Goal: Task Accomplishment & Management: Use online tool/utility

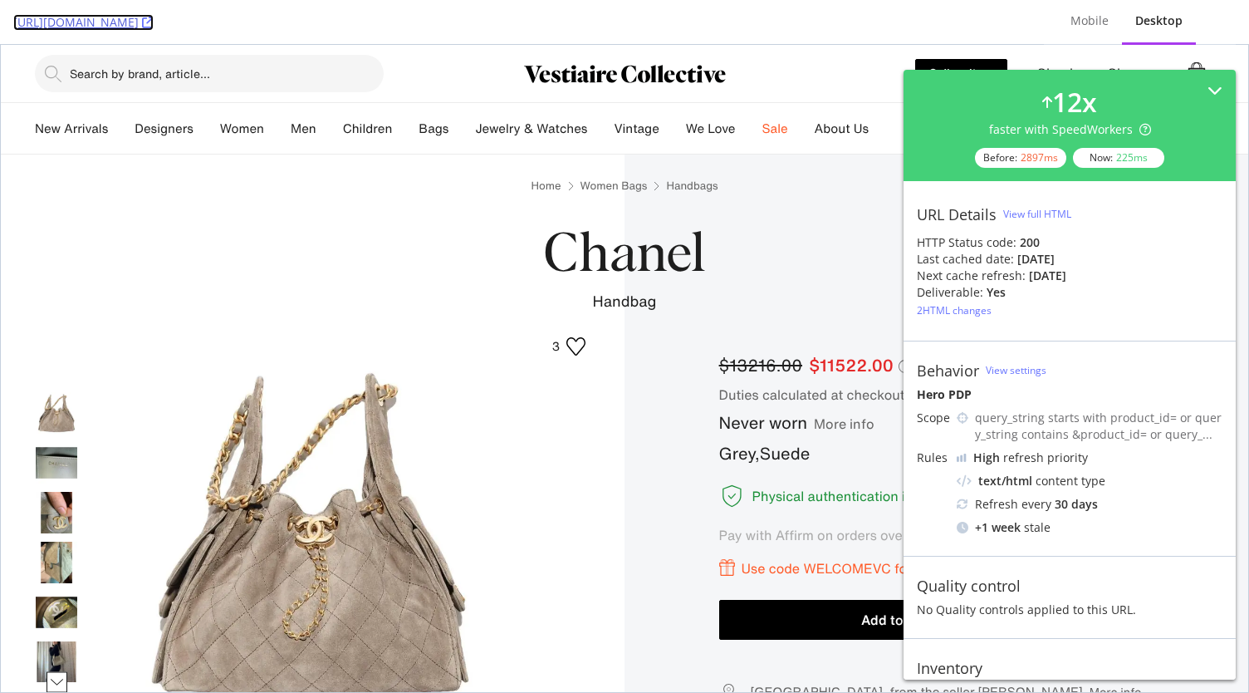
click at [154, 21] on icon at bounding box center [148, 23] width 12 height 12
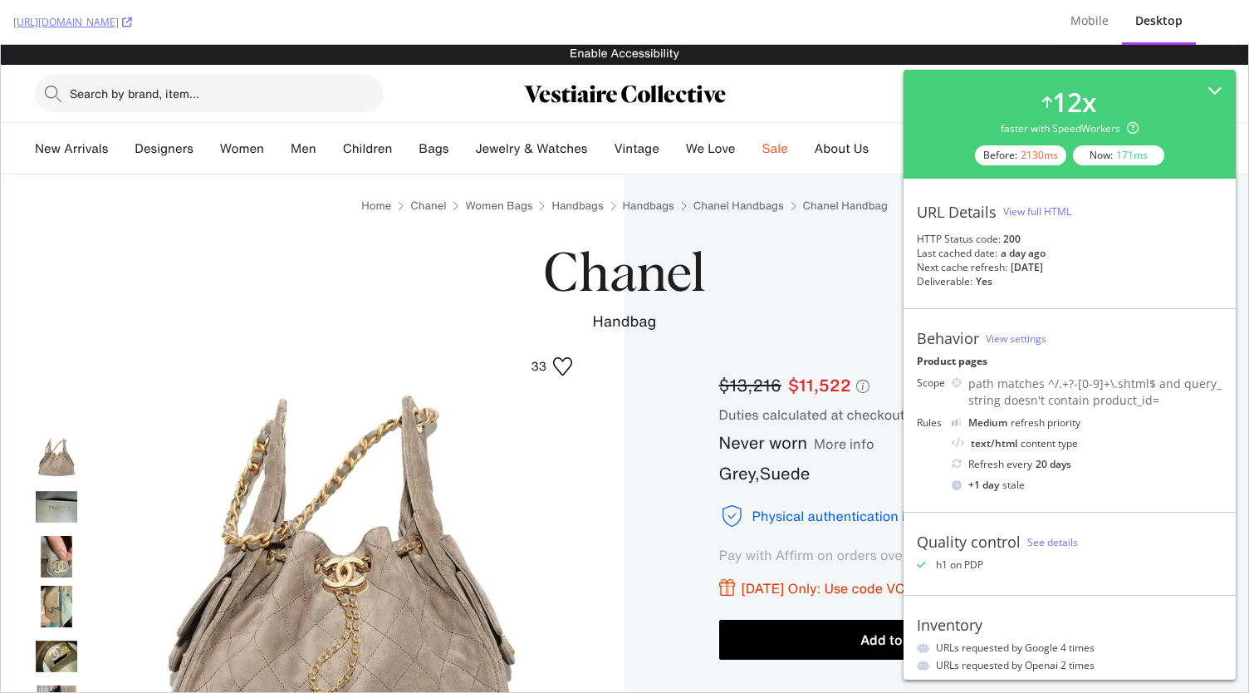
scroll to position [113, 0]
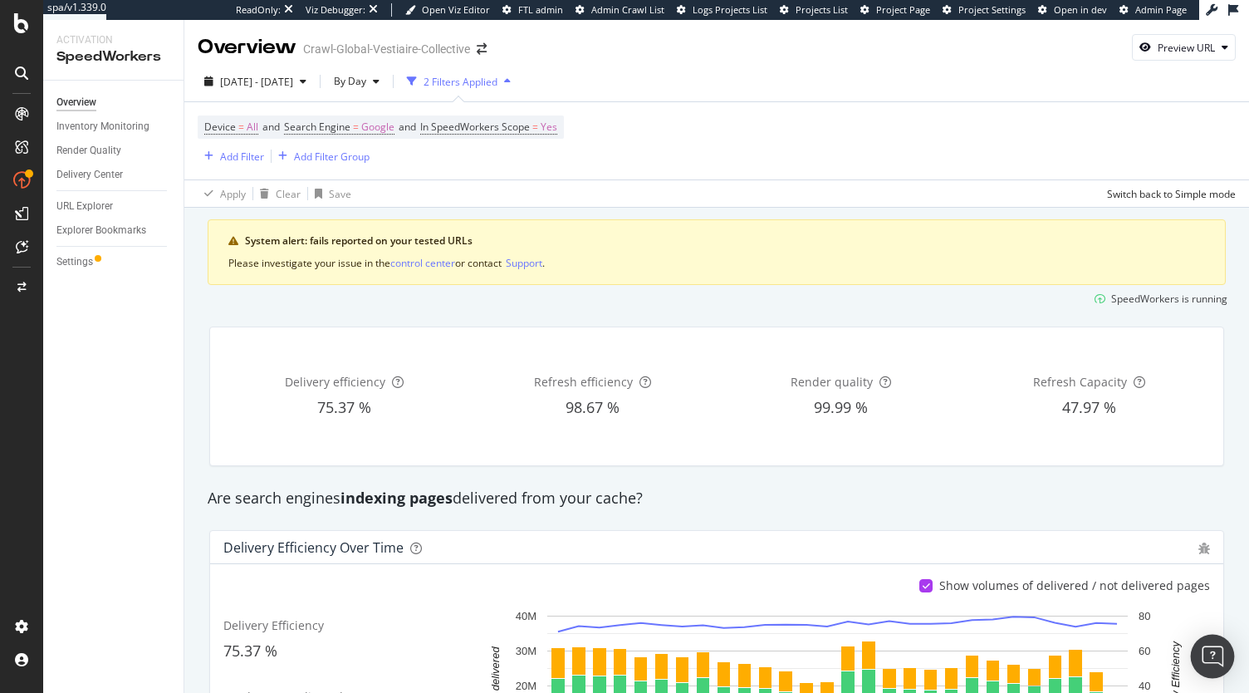
click at [1218, 655] on img "Open Intercom Messenger" at bounding box center [1213, 656] width 22 height 22
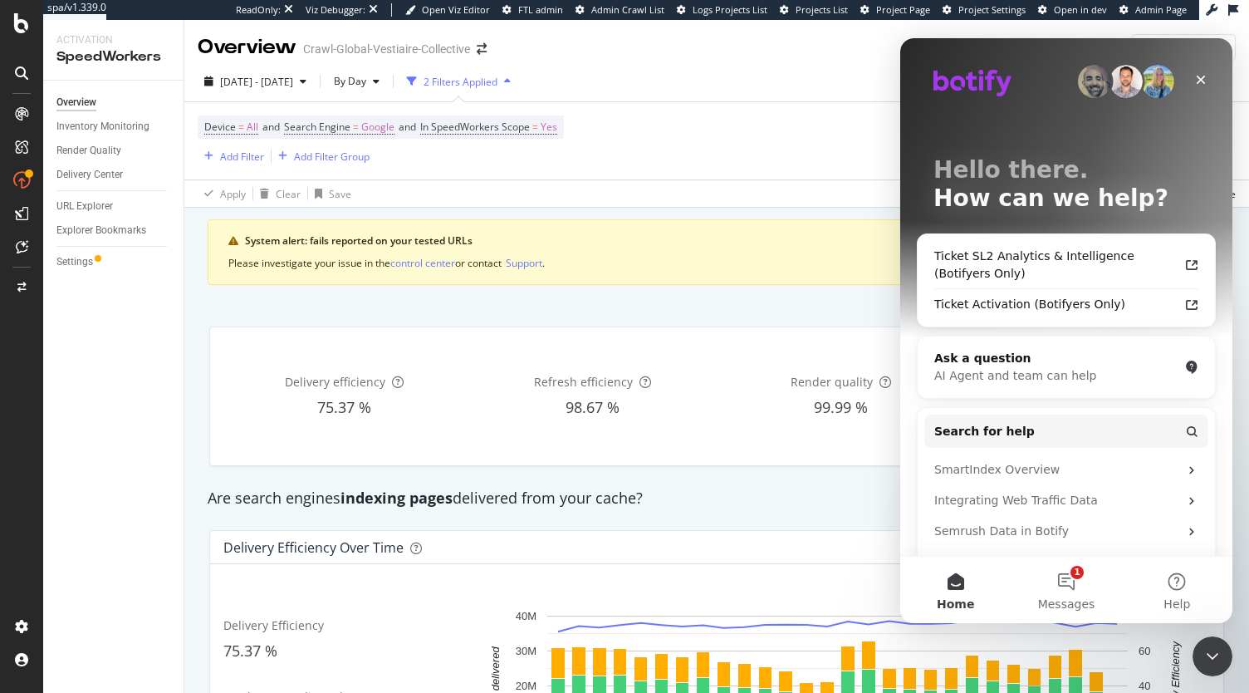
click at [1161, 302] on div "Ticket Activation (Botifyers Only)" at bounding box center [1056, 304] width 244 height 17
click at [674, 120] on div "Device = All and Search Engine = Google and In SpeedWorkers Scope = Yes Add Fil…" at bounding box center [717, 140] width 1038 height 77
click at [1206, 86] on div "Close" at bounding box center [1201, 80] width 30 height 30
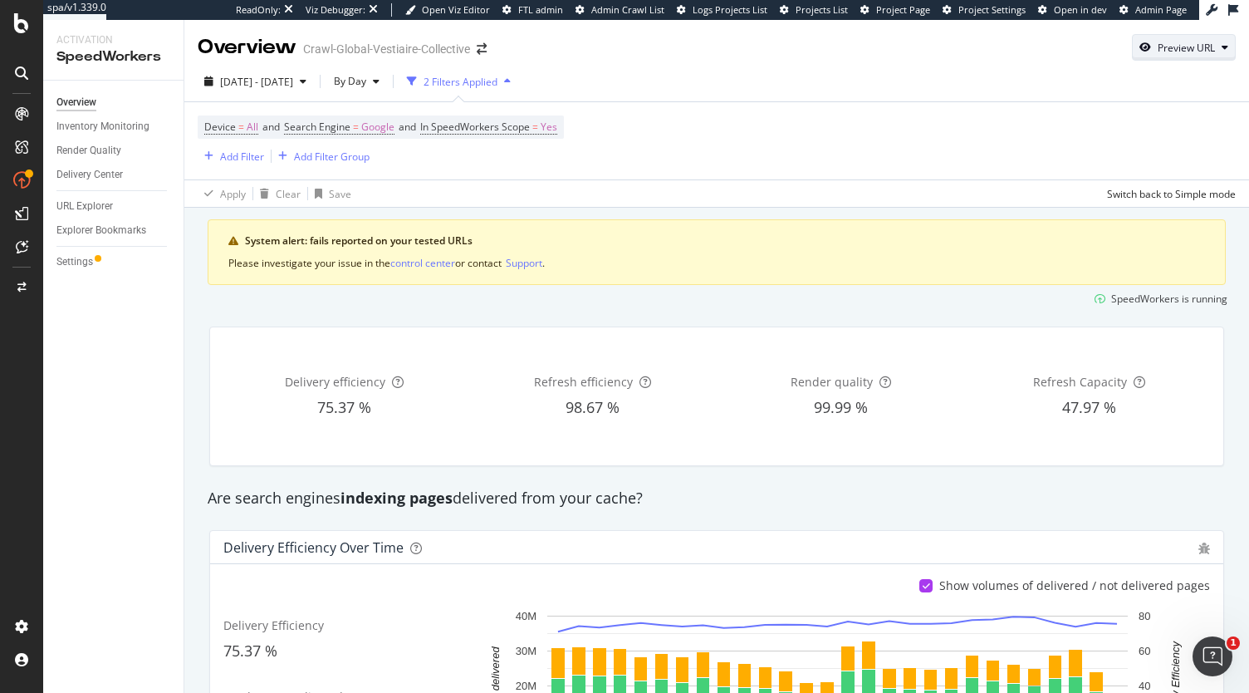
click at [1208, 53] on div "Preview URL" at bounding box center [1184, 47] width 102 height 23
click at [1112, 118] on input "url" at bounding box center [1120, 124] width 181 height 29
paste input "https://www.vestiairecollective.com/women-bags/handbags/chanel/?product_id=5869…"
type input "https://www.vestiairecollective.com/women-bags/handbags/chanel/?product_id=5869…"
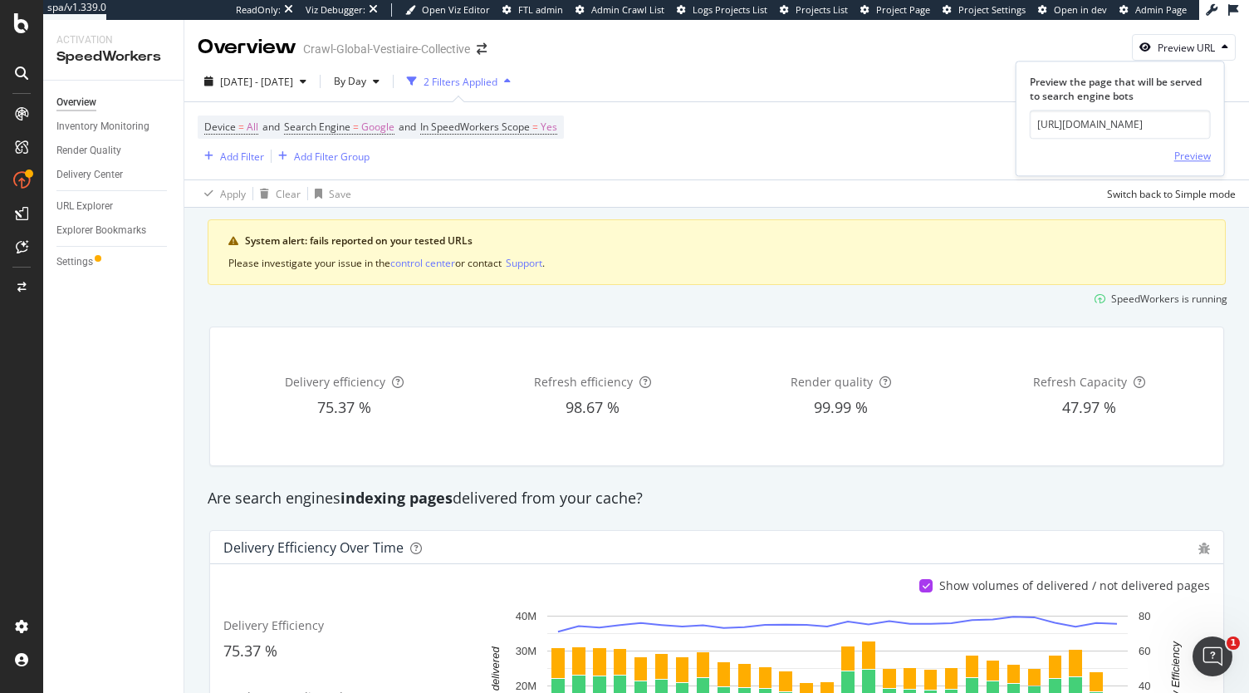
click at [1190, 158] on div "Preview" at bounding box center [1192, 156] width 37 height 14
click at [1178, 41] on div "Preview URL" at bounding box center [1186, 48] width 57 height 14
click at [1118, 125] on input "url" at bounding box center [1120, 124] width 181 height 29
paste input "https://www.vestiairecollective.com/women-bags/handbags/?product_id=58696089"
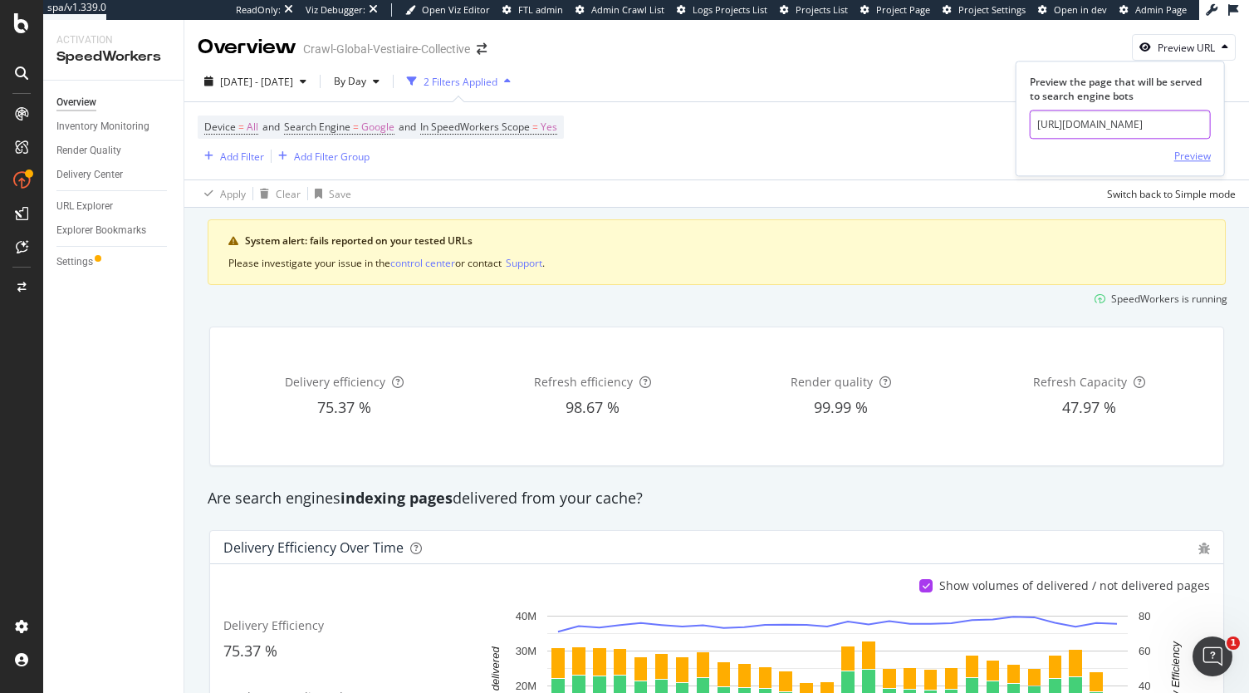
type input "https://www.vestiairecollective.com/women-bags/handbags/?product_id=58696089"
click at [1187, 154] on div "Preview" at bounding box center [1192, 156] width 37 height 14
click at [105, 207] on div "URL Explorer" at bounding box center [84, 206] width 56 height 17
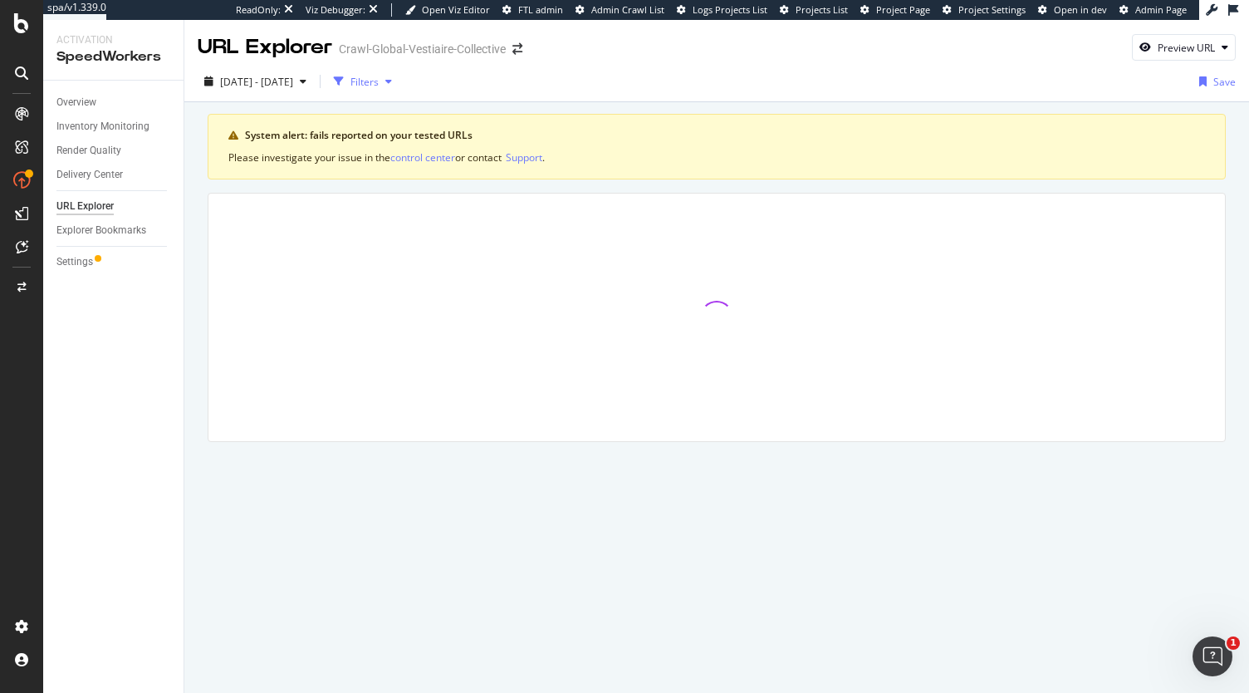
click at [379, 80] on div "Filters" at bounding box center [365, 82] width 28 height 14
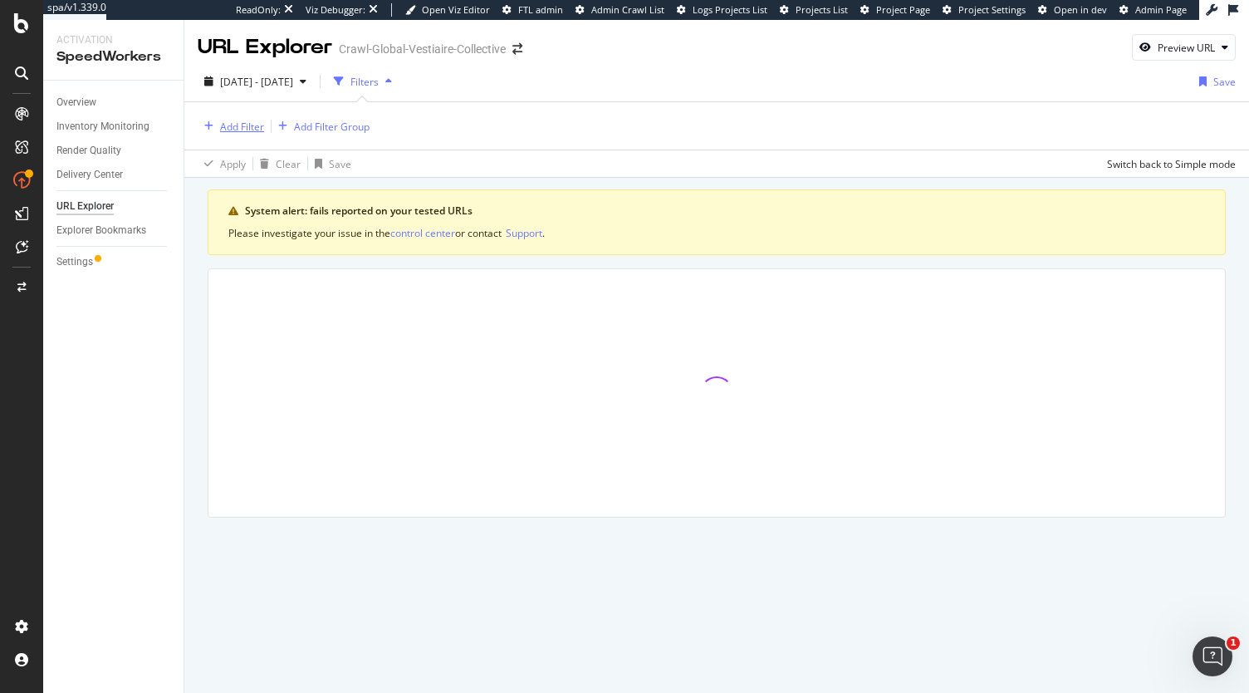
click at [235, 129] on div "Add Filter" at bounding box center [242, 127] width 44 height 14
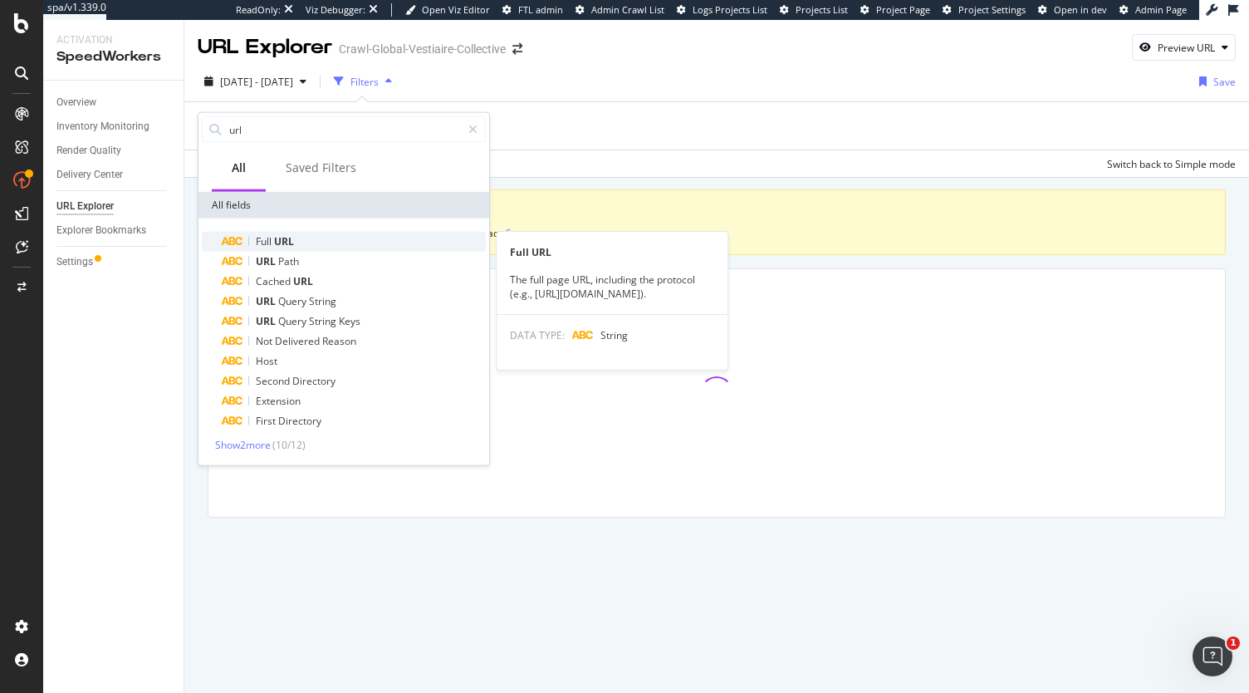
type input "url"
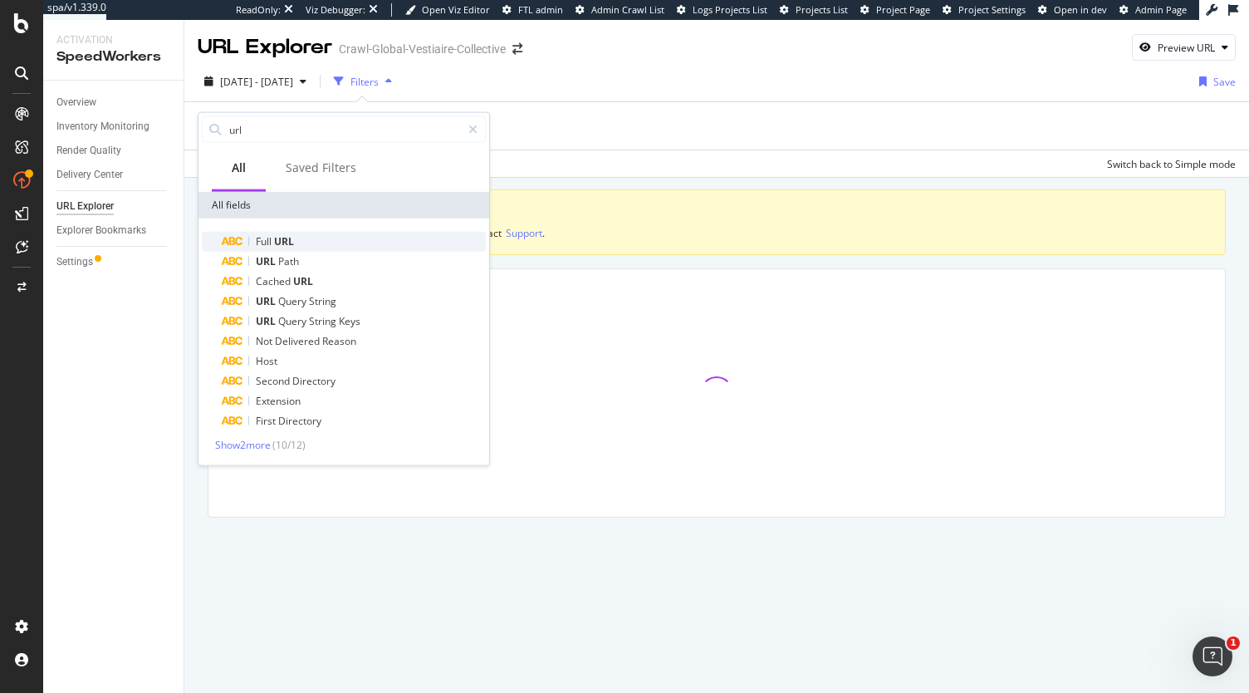
click at [264, 237] on span "Full" at bounding box center [265, 241] width 18 height 14
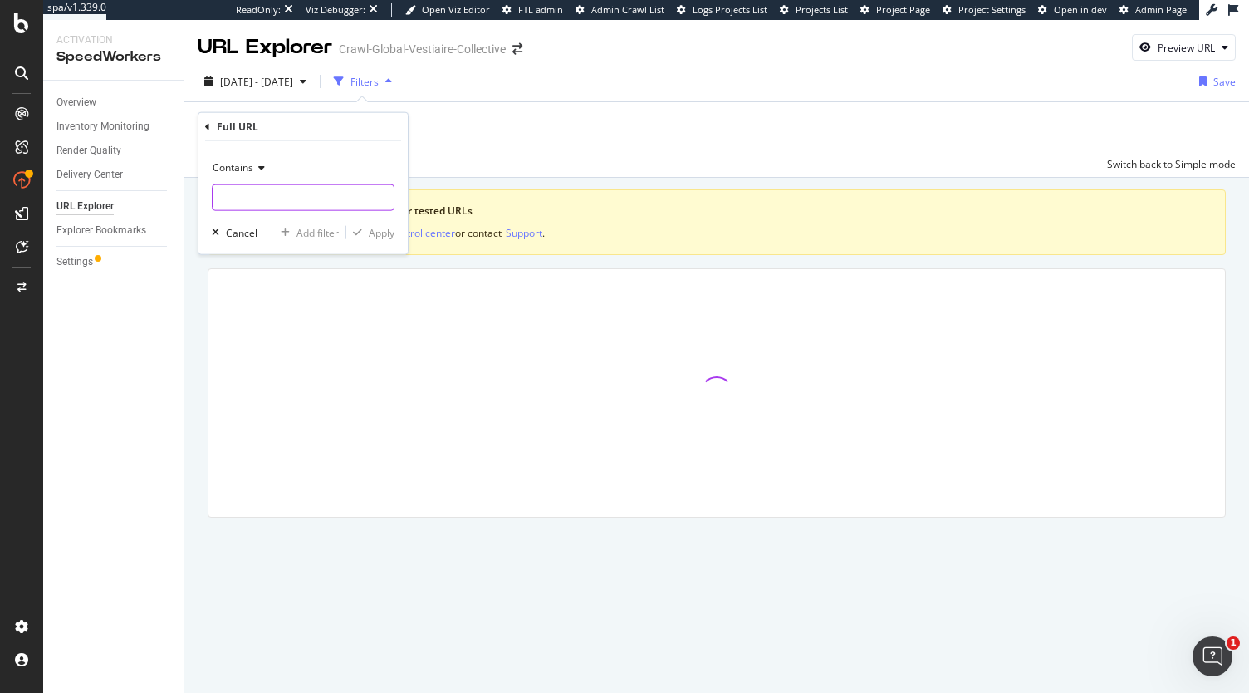
click at [260, 194] on input "text" at bounding box center [303, 197] width 181 height 27
paste input "https://www.vestiairecollective.com/women-bags/handbags/?product_id=58696089"
type input "58696089"
click at [373, 225] on div "Apply" at bounding box center [382, 232] width 26 height 14
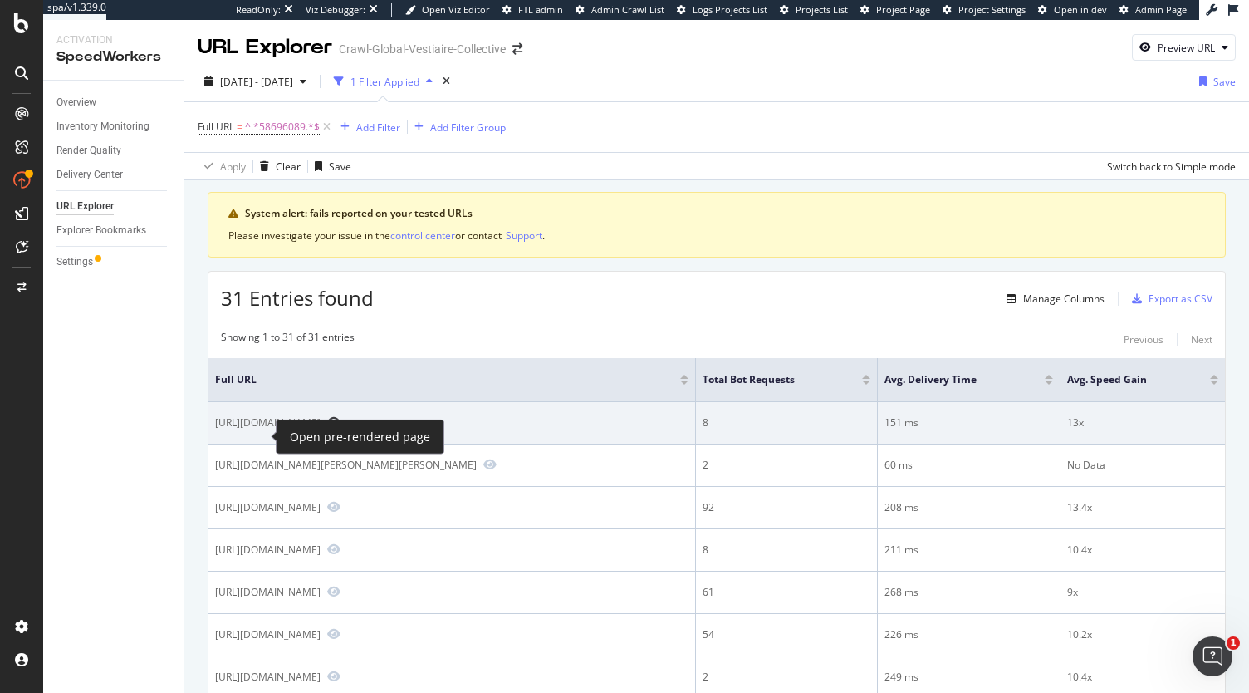
click at [327, 428] on icon "Preview https://www.vestiairecollective.com/men-bags/bags/louis-vuitton/black-l…" at bounding box center [333, 422] width 13 height 12
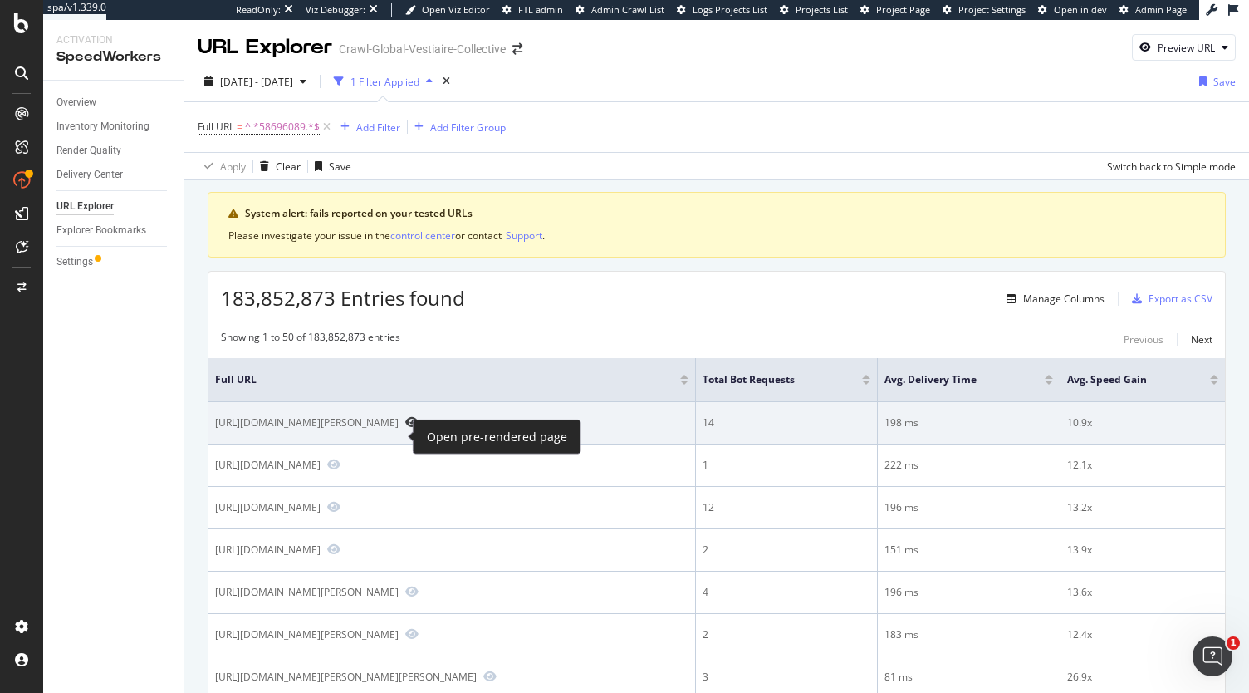
click at [405, 428] on icon "Preview https://us.vestiairecollective.com/women-shoes/heels/christian-loubouti…" at bounding box center [411, 422] width 13 height 12
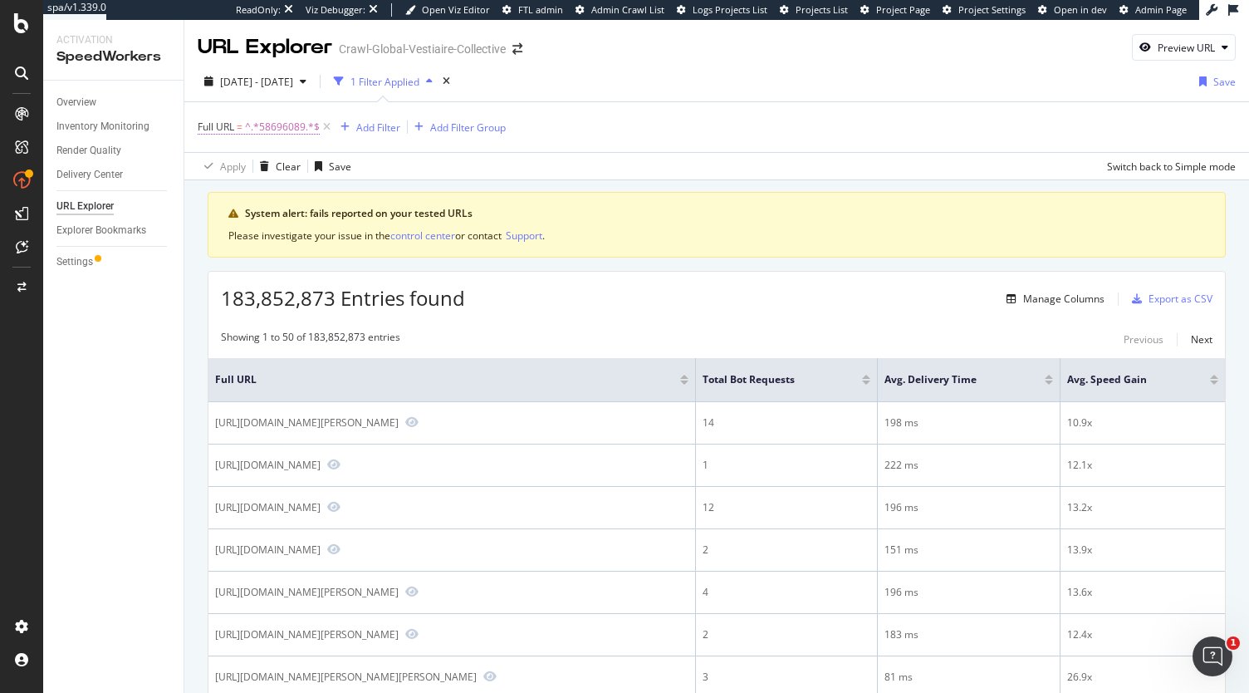
click at [273, 129] on span "^.*58696089.*$" at bounding box center [282, 126] width 75 height 23
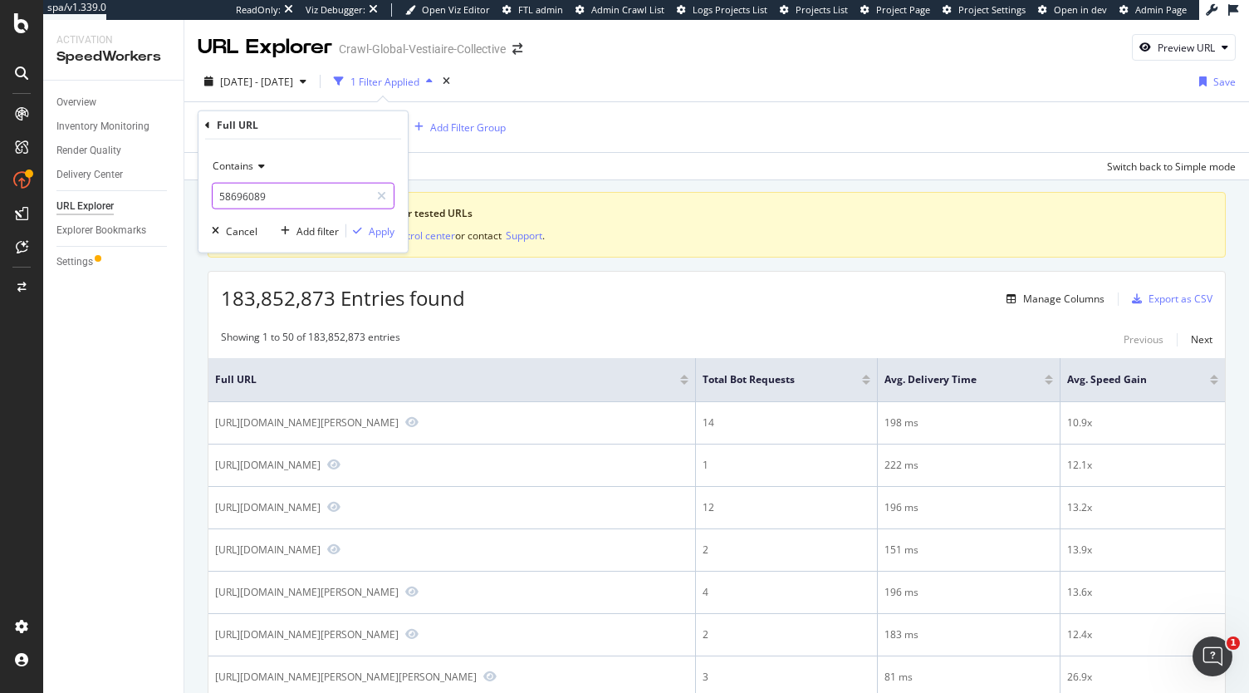
click at [276, 196] on input "58696089" at bounding box center [291, 196] width 157 height 27
type input "product_id=58696089"
click at [385, 228] on div "Apply" at bounding box center [382, 230] width 26 height 14
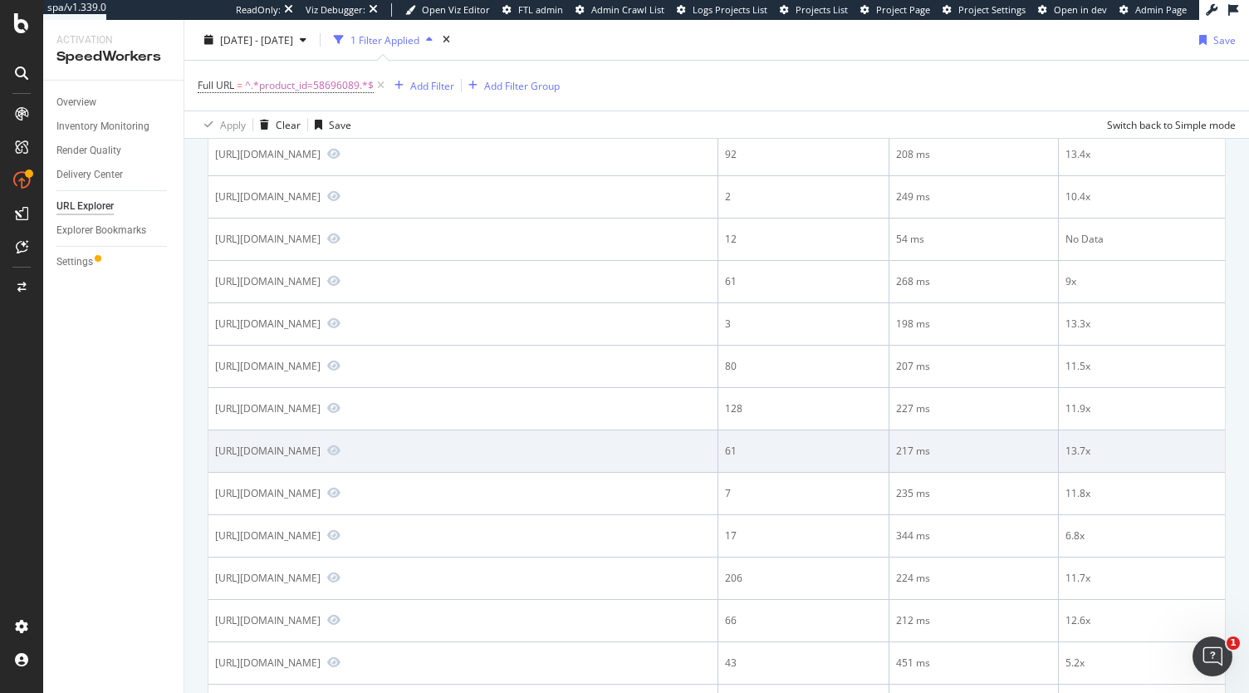
scroll to position [361, 0]
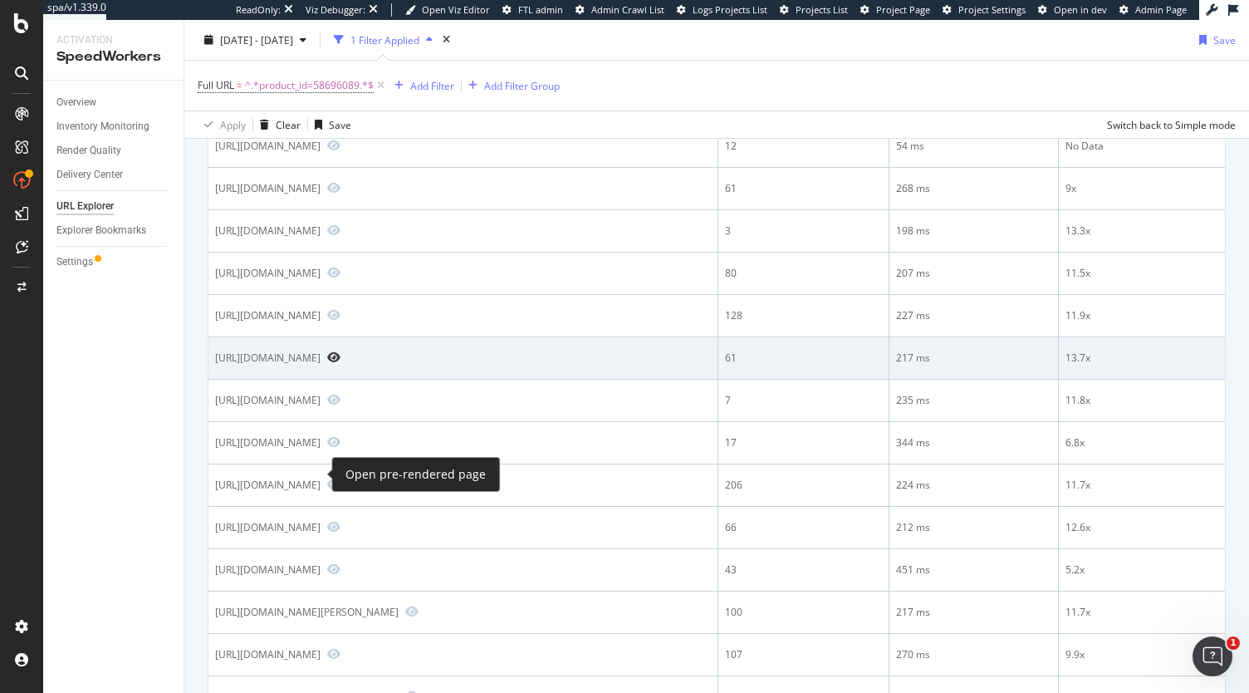
click at [327, 363] on icon "Preview https://www.vestiairecollective.com/men-bags/bags/louis-vuitton/?produc…" at bounding box center [333, 357] width 13 height 12
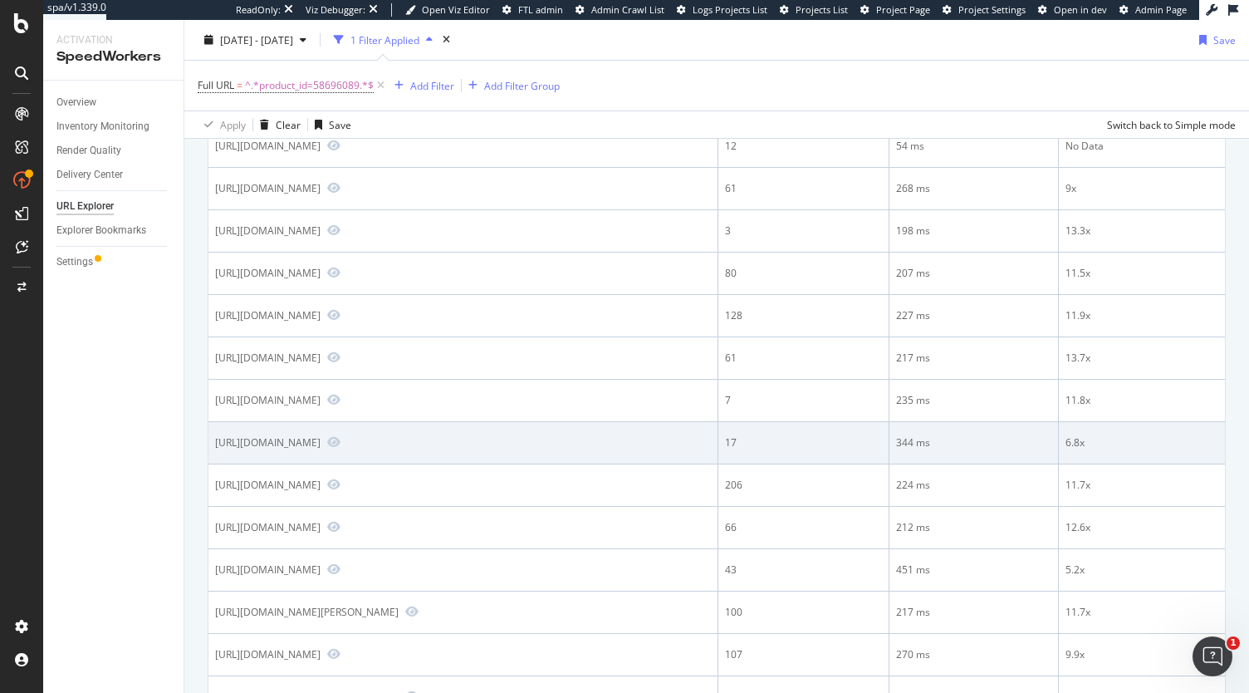
scroll to position [0, 0]
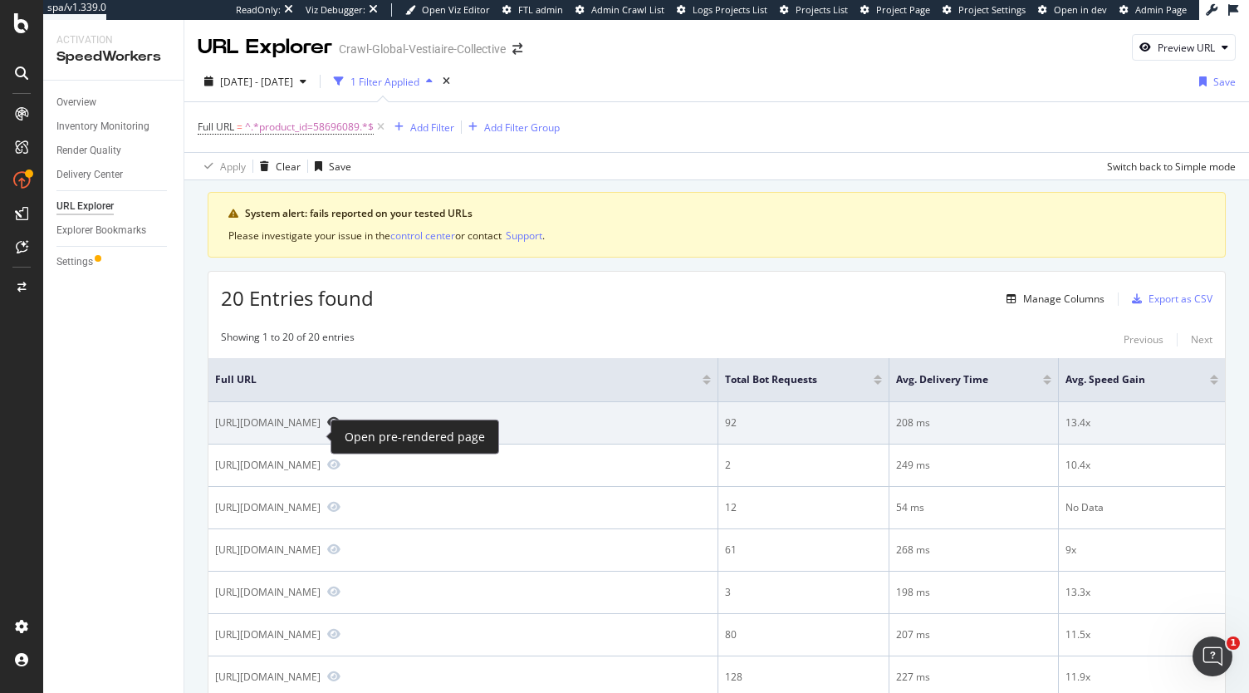
click at [327, 428] on icon "Preview https://www.vestiairecollective.com/men-bags/bags/louis-vuitton/?produc…" at bounding box center [333, 422] width 13 height 12
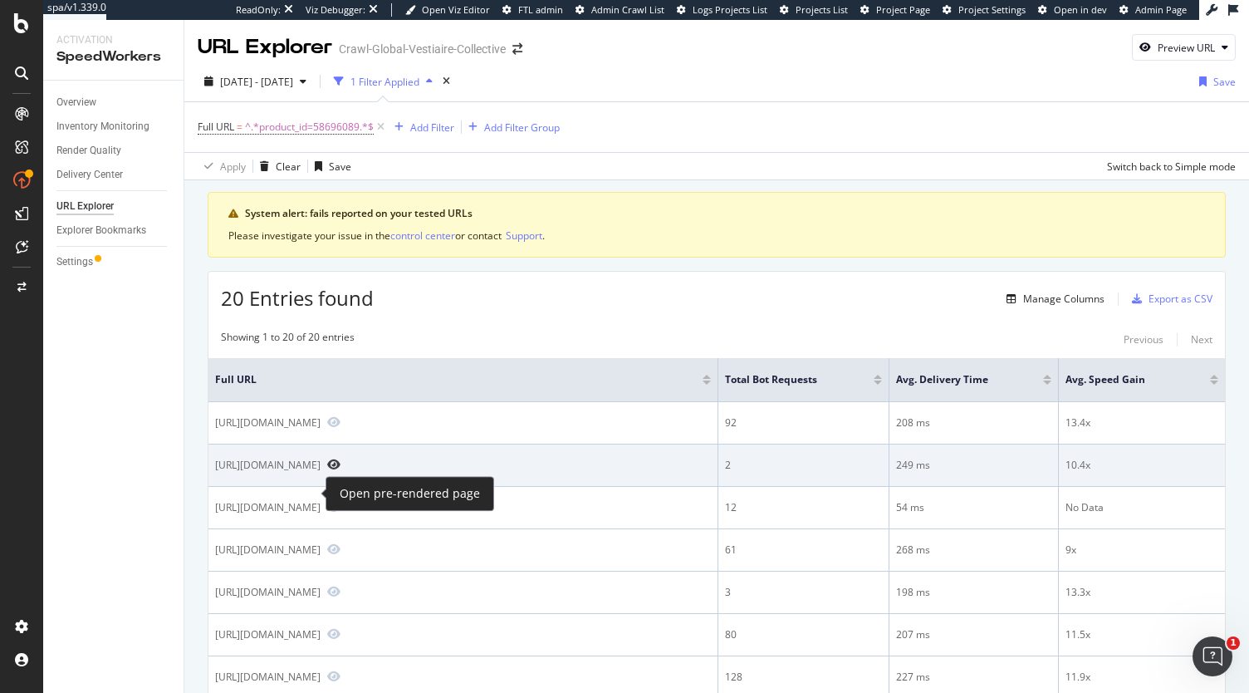
click at [327, 470] on icon "Preview https://www.vestiairecollective.com/men-bags/bags/louis-vuitton/?produc…" at bounding box center [333, 464] width 13 height 12
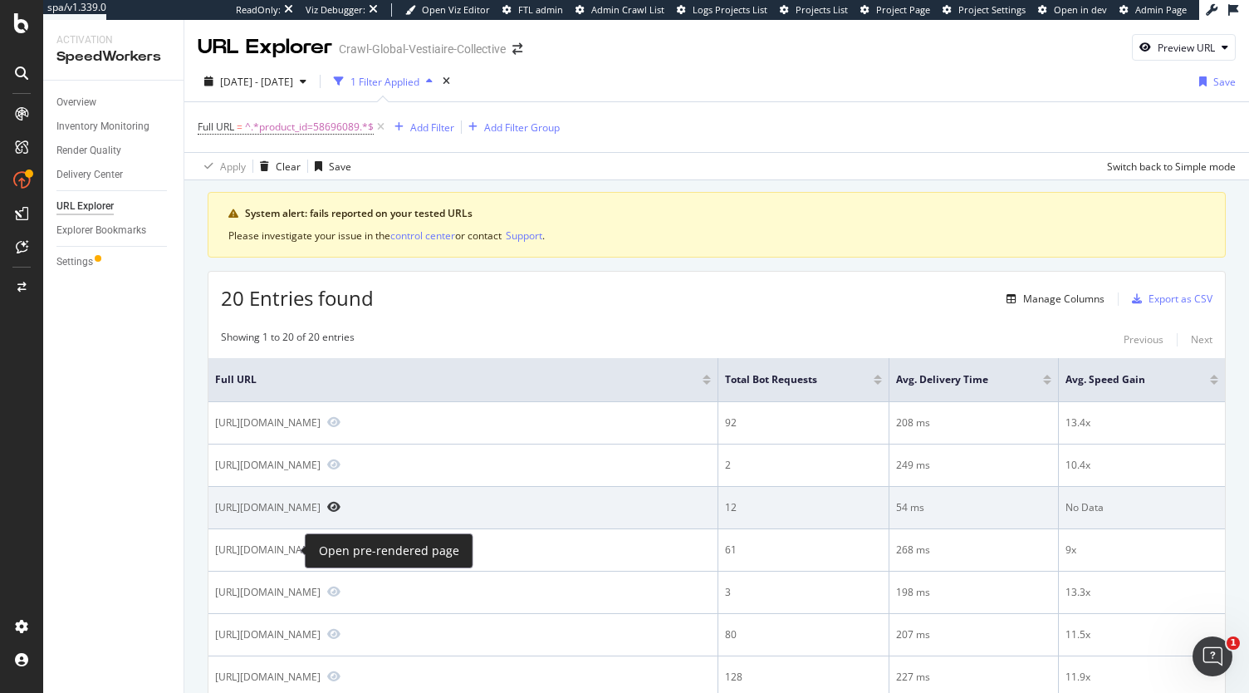
click at [327, 512] on icon "Preview https://fr.vestiairecollective.com/men-bags/bags/louis-vuitton/?product…" at bounding box center [333, 507] width 13 height 12
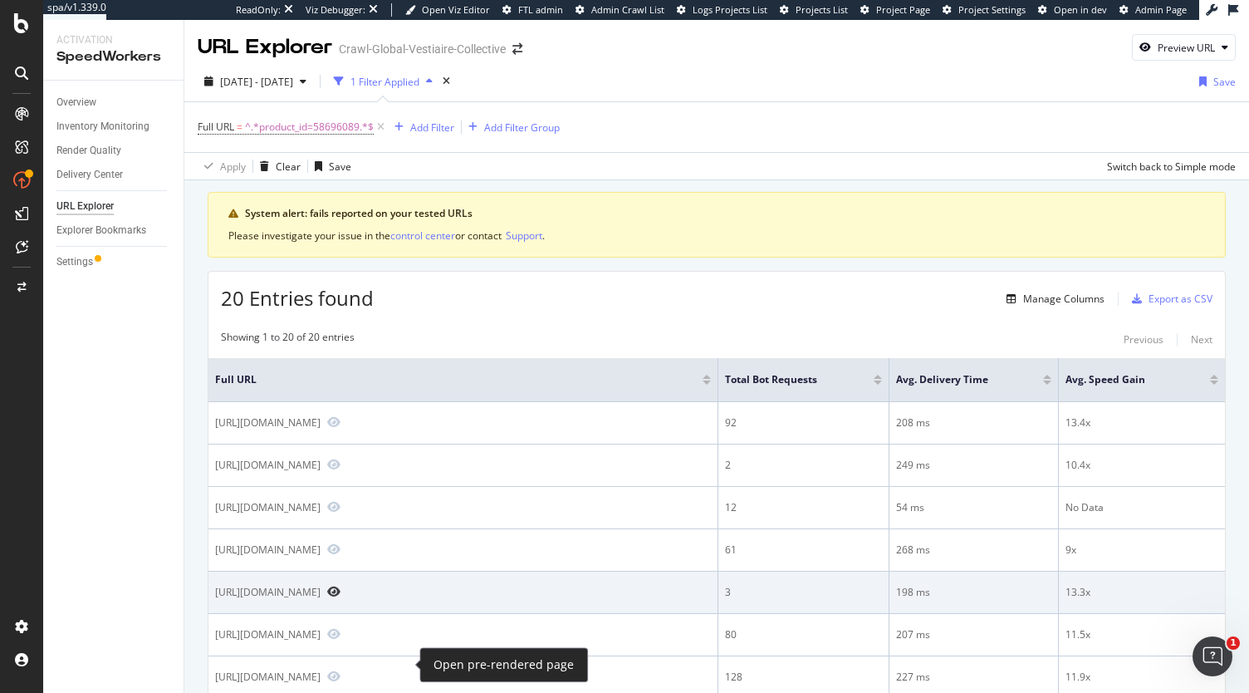
click at [341, 597] on icon "Preview https://hk.vestiairecollective.com/men-bags/bags/louis-vuitton/?product…" at bounding box center [333, 592] width 13 height 12
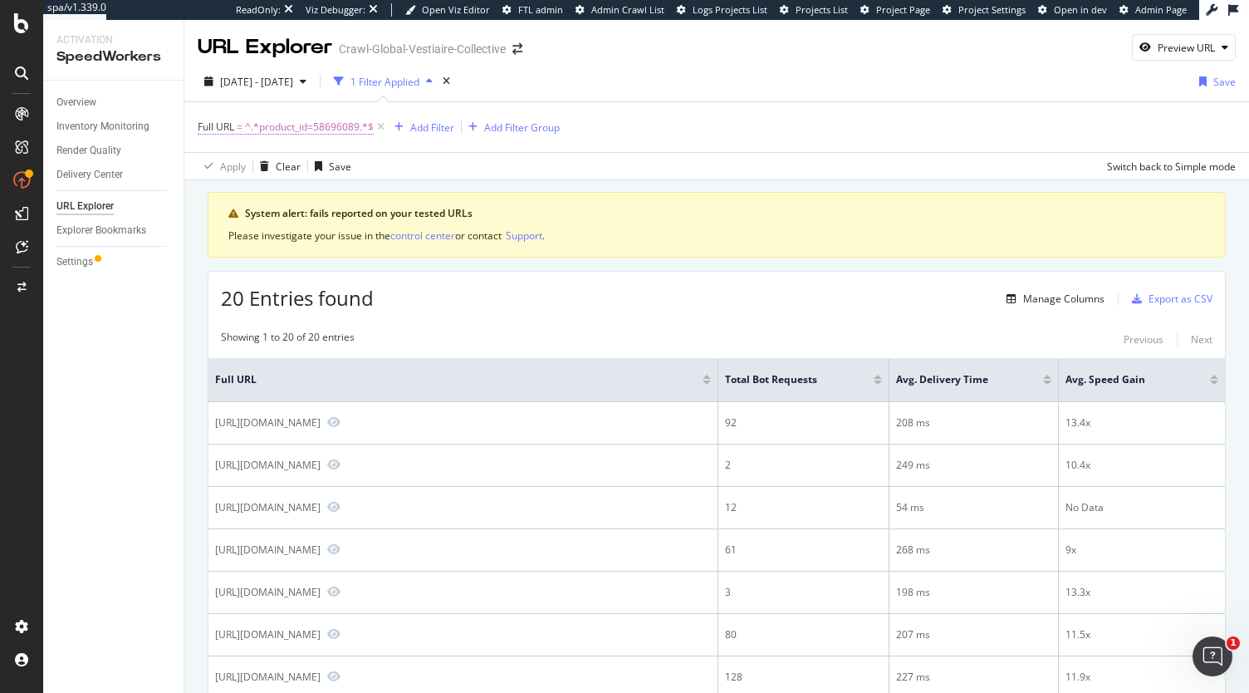
click at [332, 129] on span "^.*product_id=58696089.*$" at bounding box center [309, 126] width 129 height 23
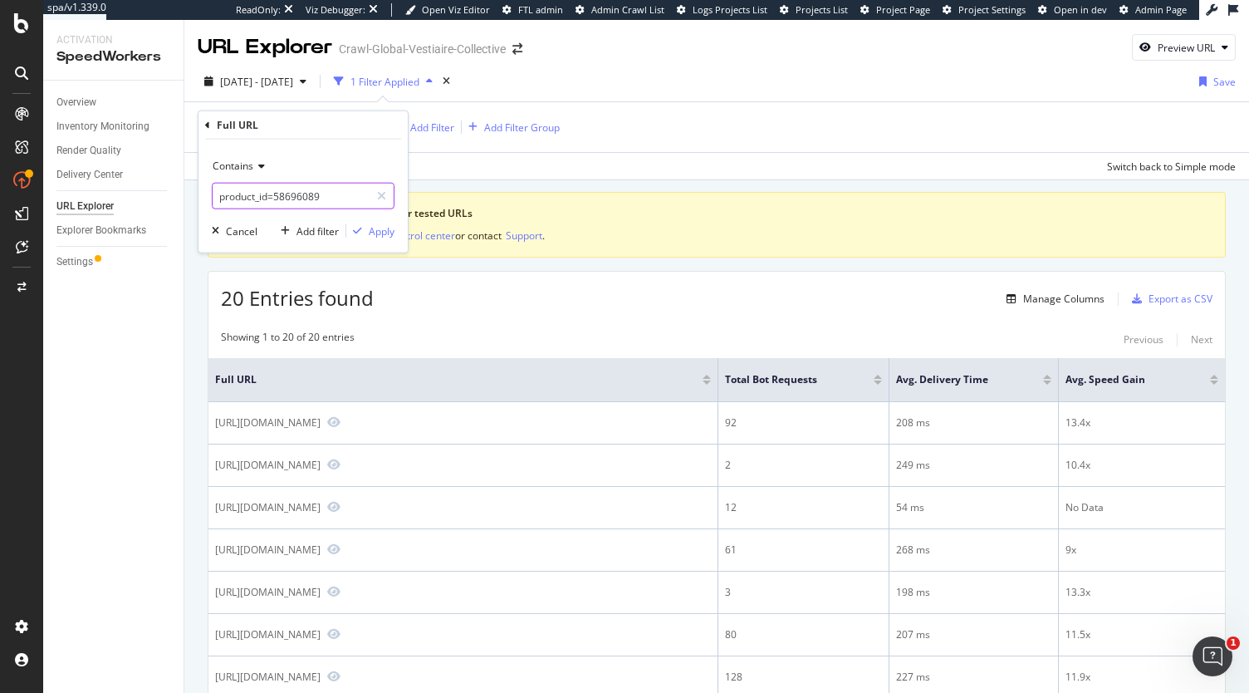
click at [323, 189] on input "product_id=58696089" at bounding box center [291, 196] width 157 height 27
paste input "57796172"
type input "product_id=57796172"
click at [377, 233] on div "Apply" at bounding box center [382, 230] width 26 height 14
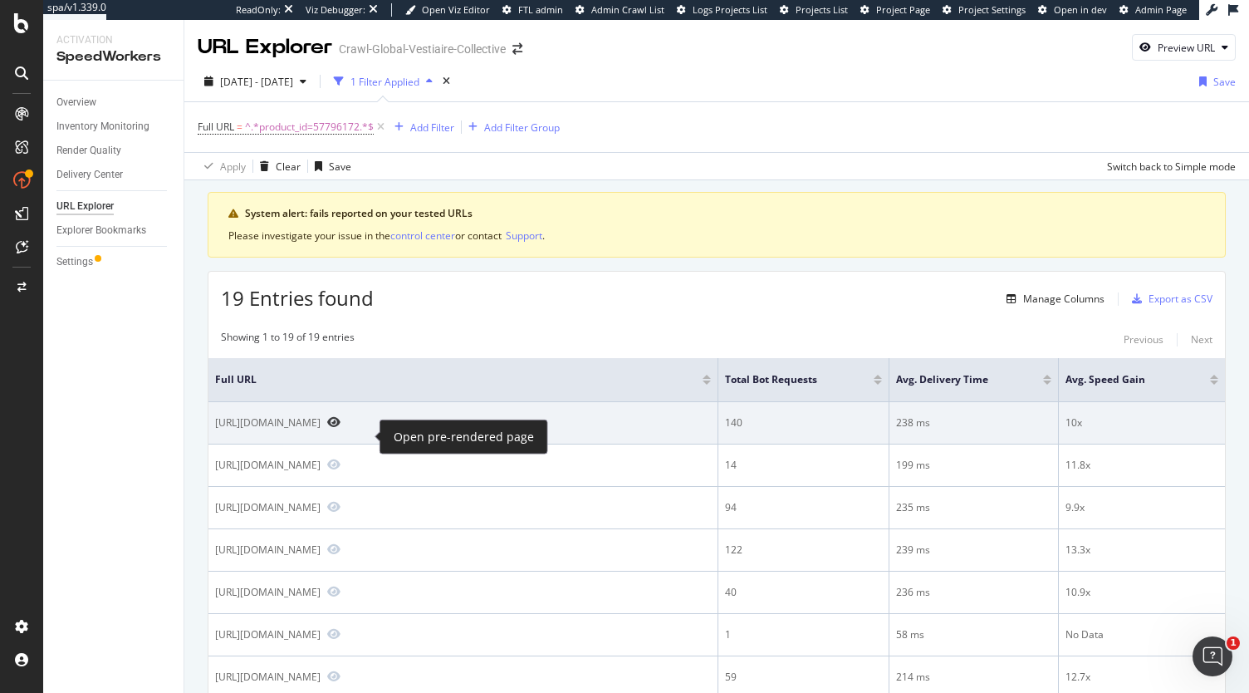
click at [341, 428] on icon "Preview https://fr.vestiairecollective.com/chaussures-femme/escarpins/cesare-pa…" at bounding box center [333, 422] width 13 height 12
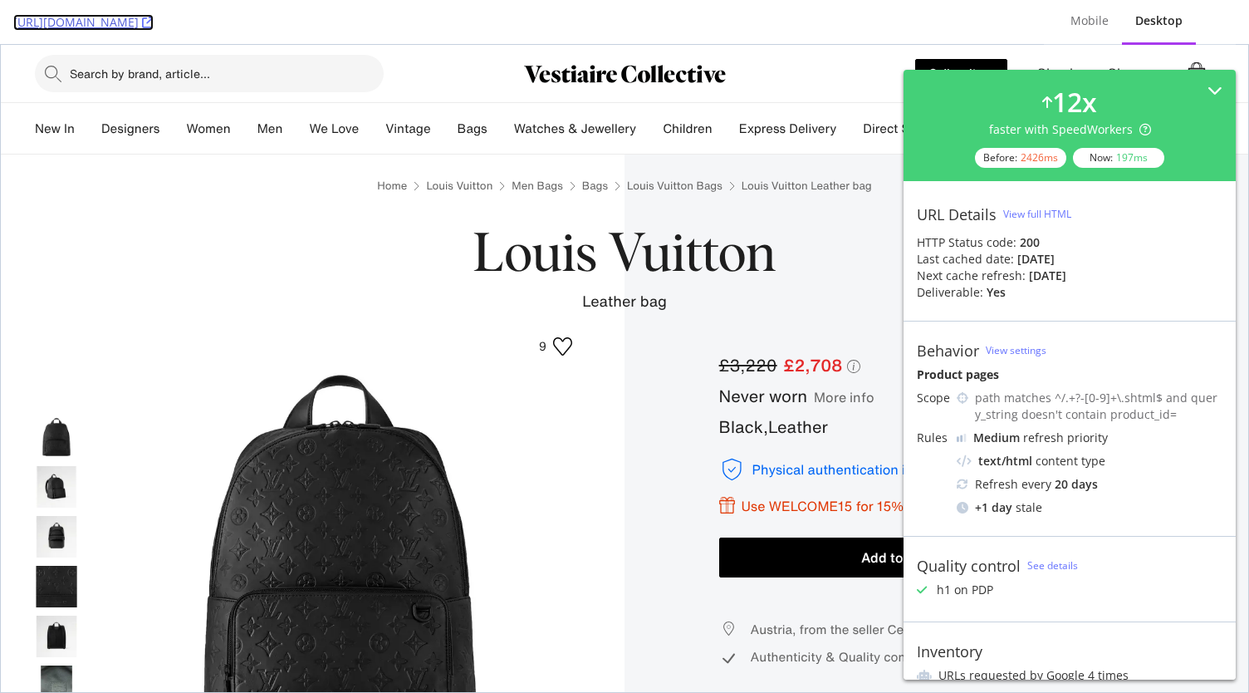
click at [154, 21] on icon at bounding box center [148, 23] width 12 height 12
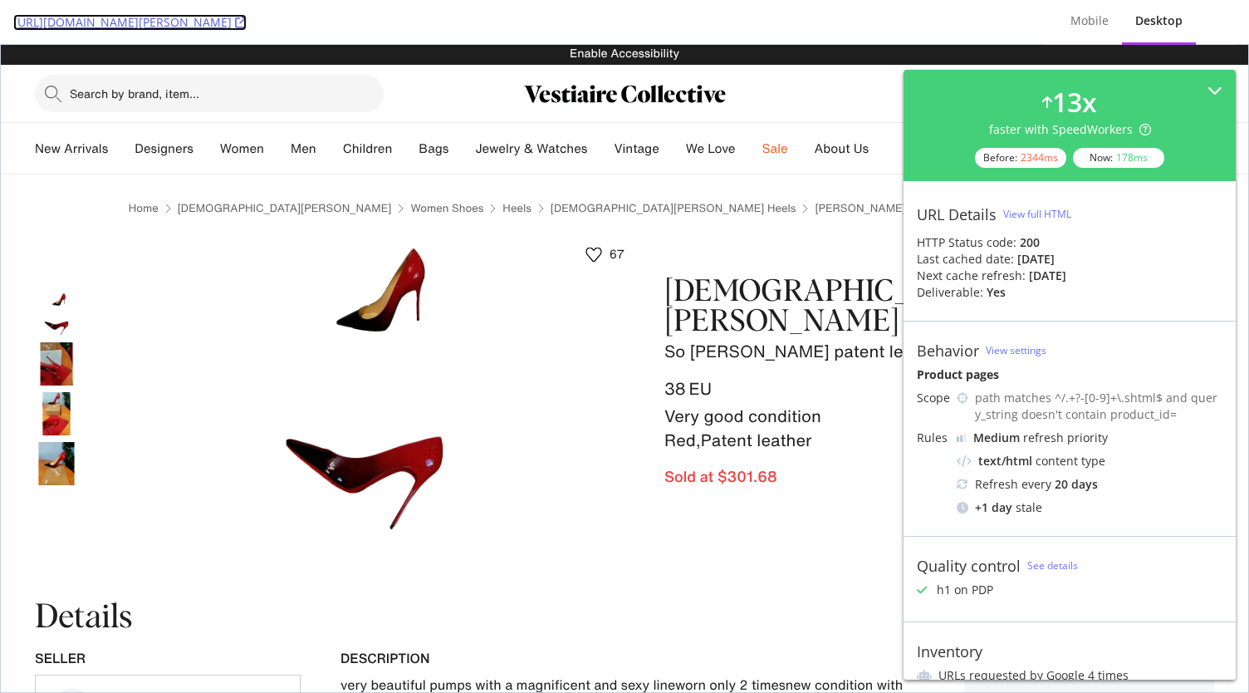
click at [247, 20] on icon at bounding box center [241, 23] width 12 height 12
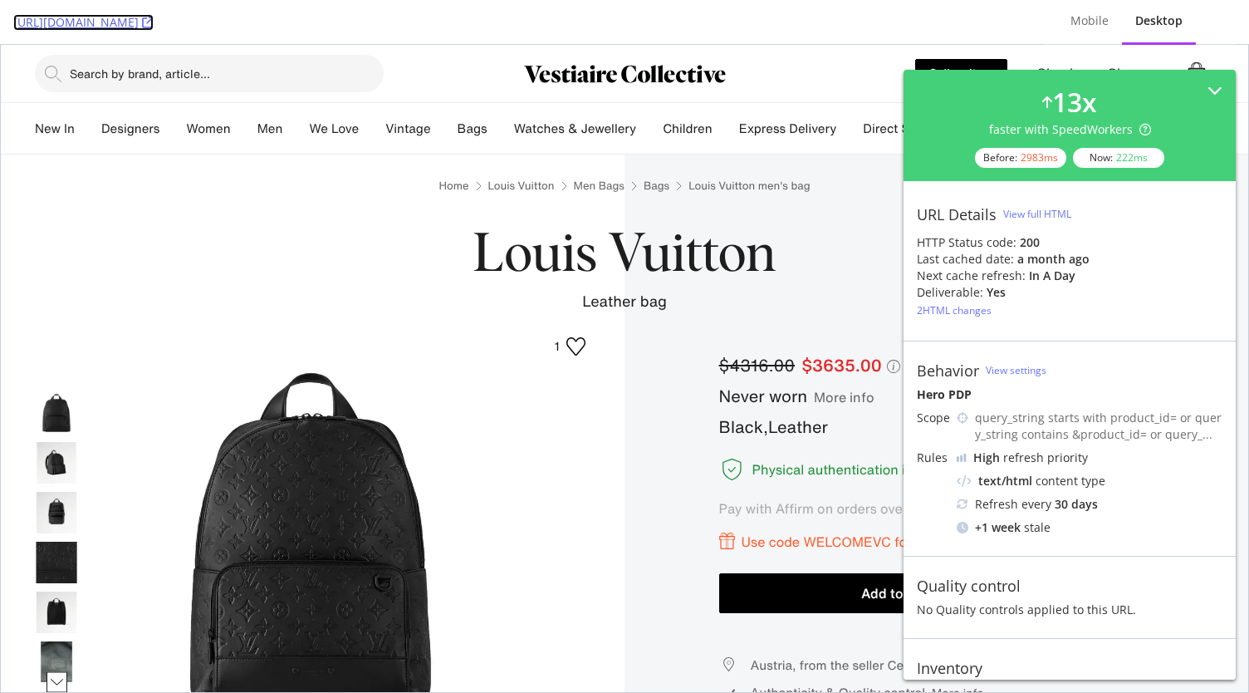
click at [154, 21] on icon at bounding box center [148, 23] width 12 height 12
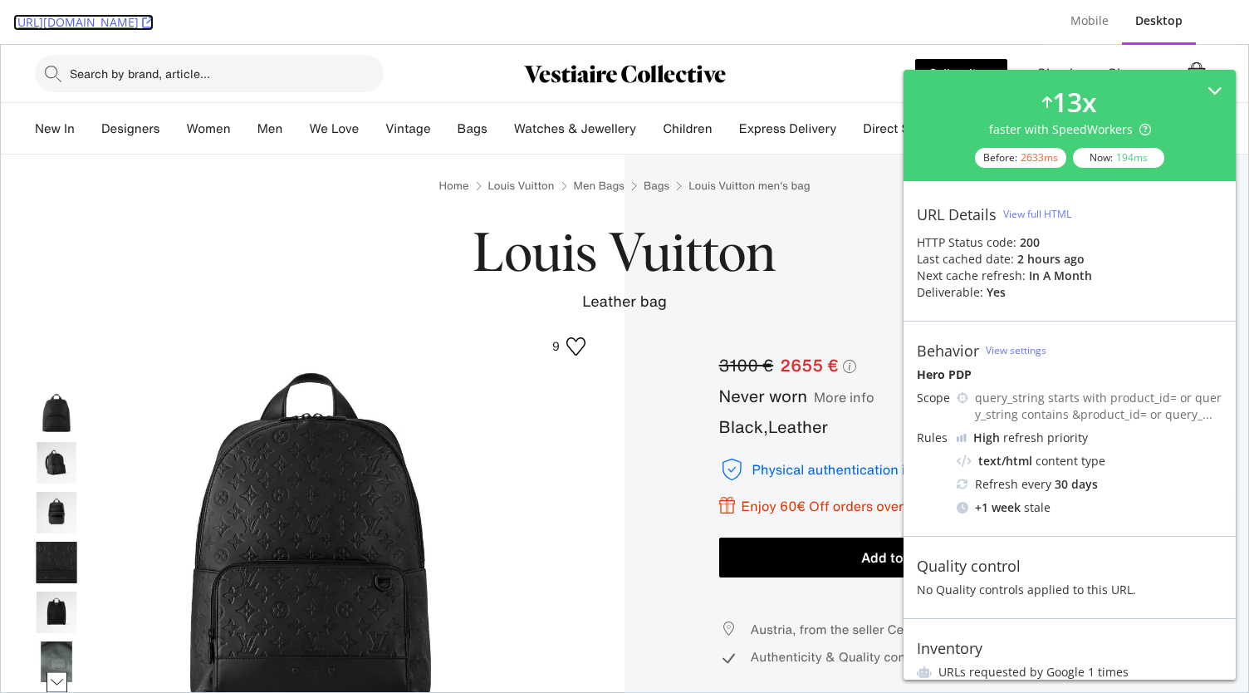
click at [154, 23] on icon at bounding box center [148, 23] width 12 height 12
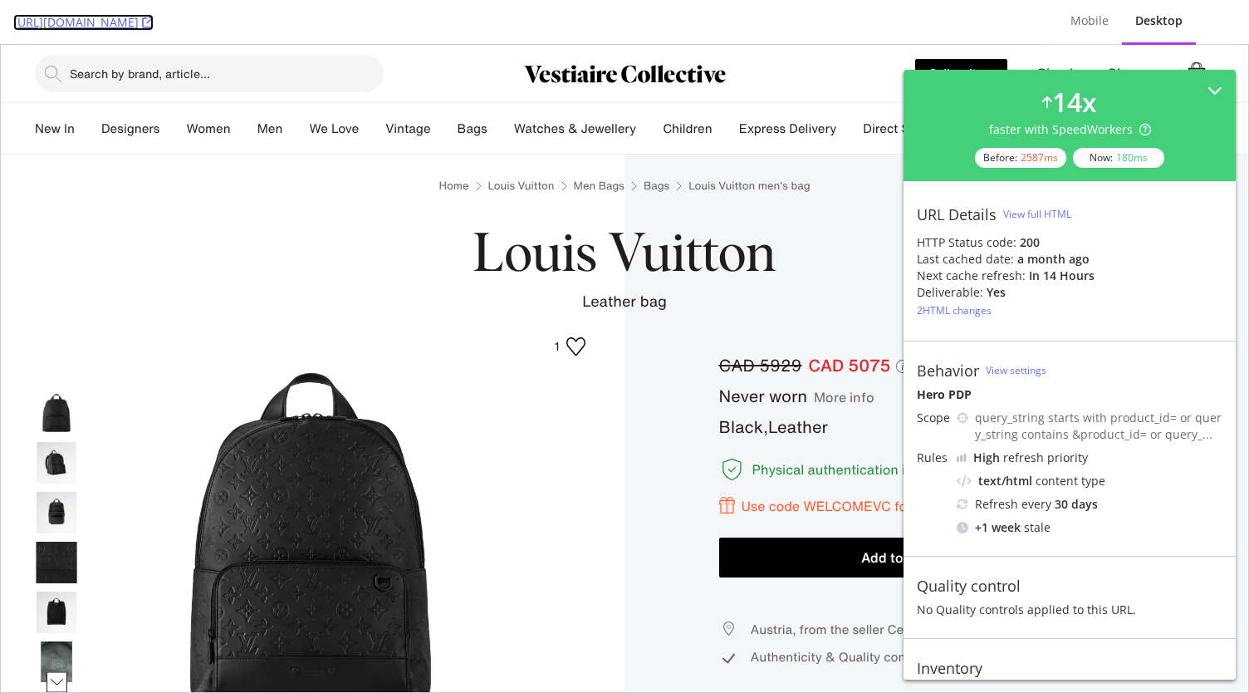
click at [154, 23] on icon at bounding box center [148, 23] width 12 height 12
click at [154, 22] on icon at bounding box center [148, 23] width 12 height 12
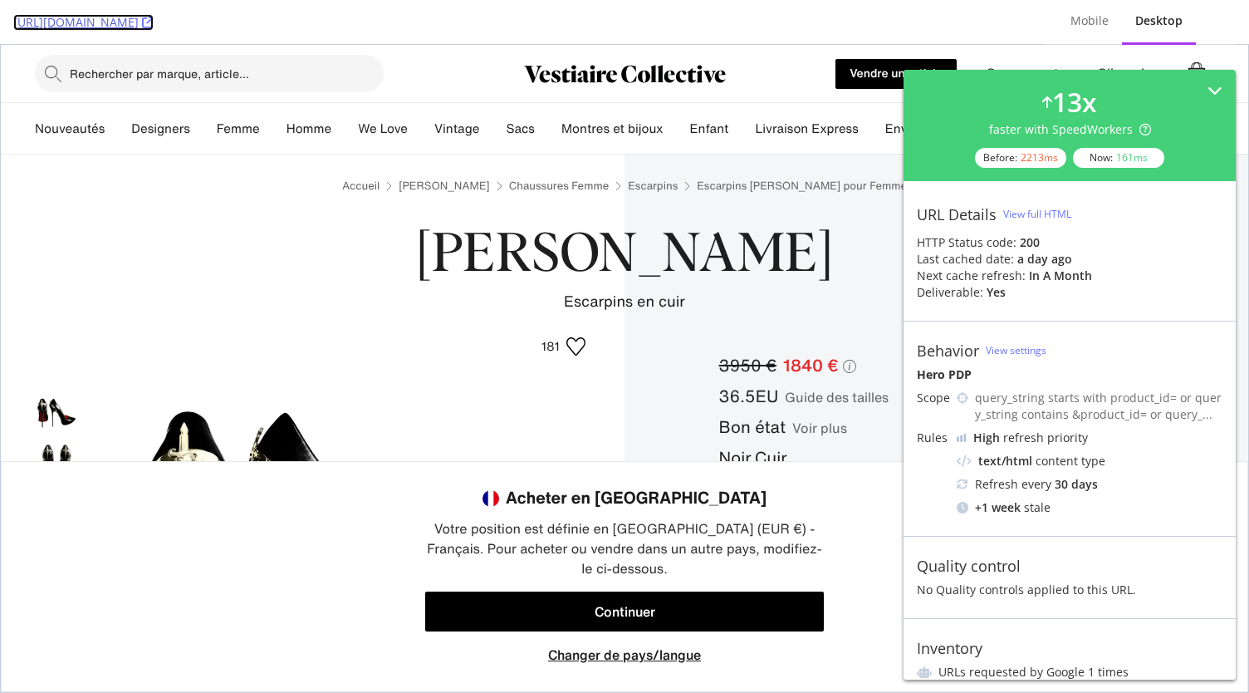
click at [154, 23] on icon at bounding box center [148, 23] width 12 height 12
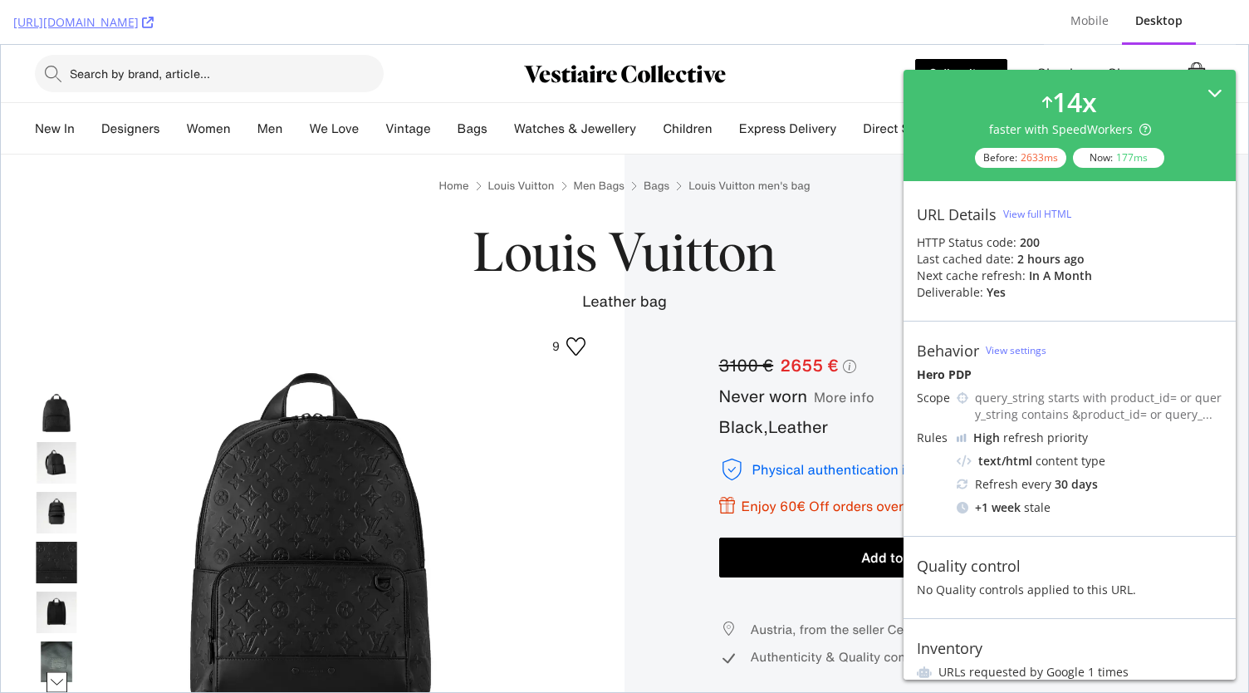
click at [1204, 81] on div "14 x faster with SpeedWorkers Before: 2633 ms Now: 177 ms" at bounding box center [1070, 125] width 332 height 111
